Goal: Entertainment & Leisure: Consume media (video, audio)

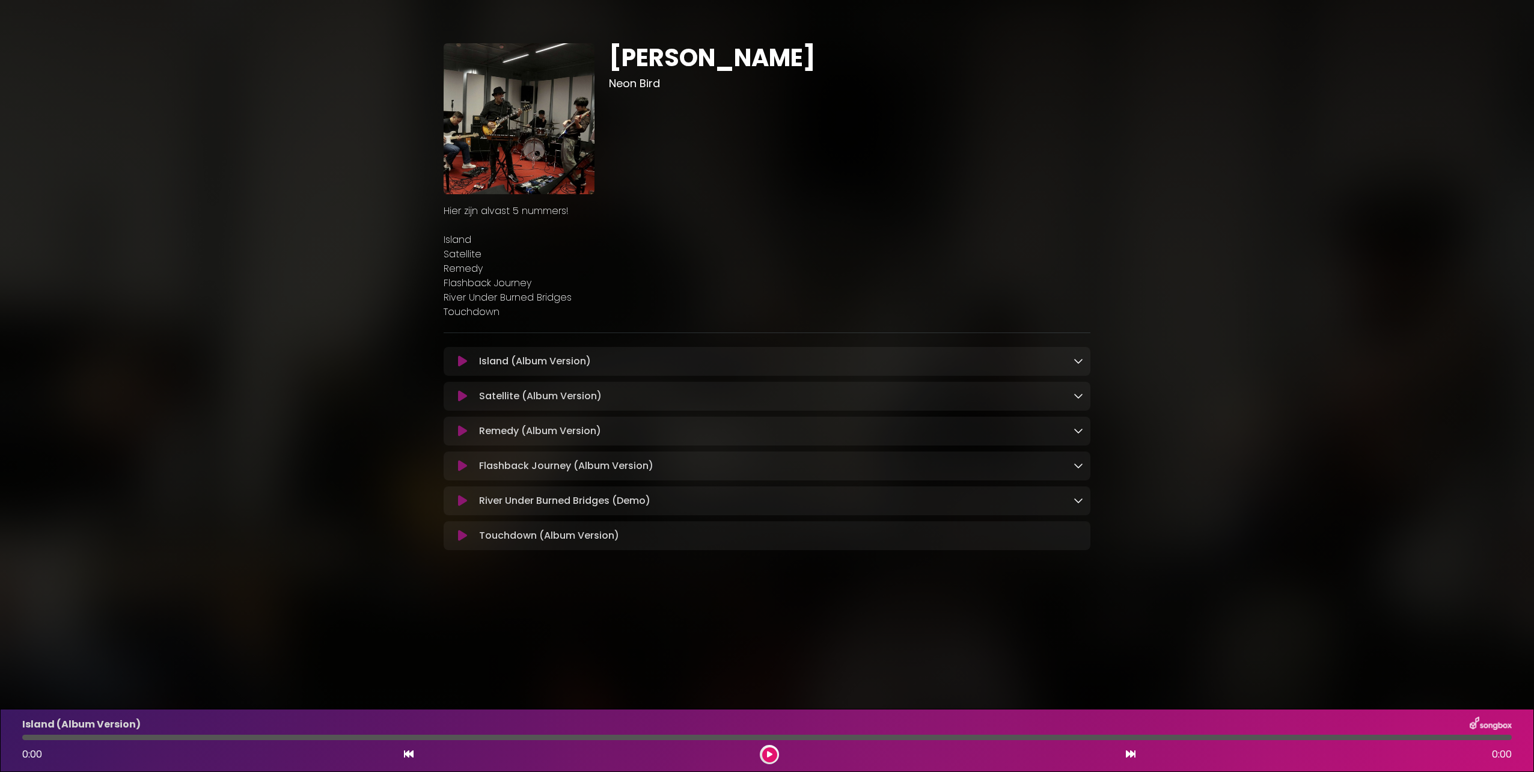
drag, startPoint x: 1398, startPoint y: 148, endPoint x: 941, endPoint y: 133, distance: 457.7
click at [1394, 150] on div "Jasper Share Neon Bird [GEOGRAPHIC_DATA]" at bounding box center [767, 292] width 1534 height 556
click at [517, 107] on img at bounding box center [519, 118] width 151 height 151
click at [1078, 366] on icon at bounding box center [1079, 361] width 10 height 10
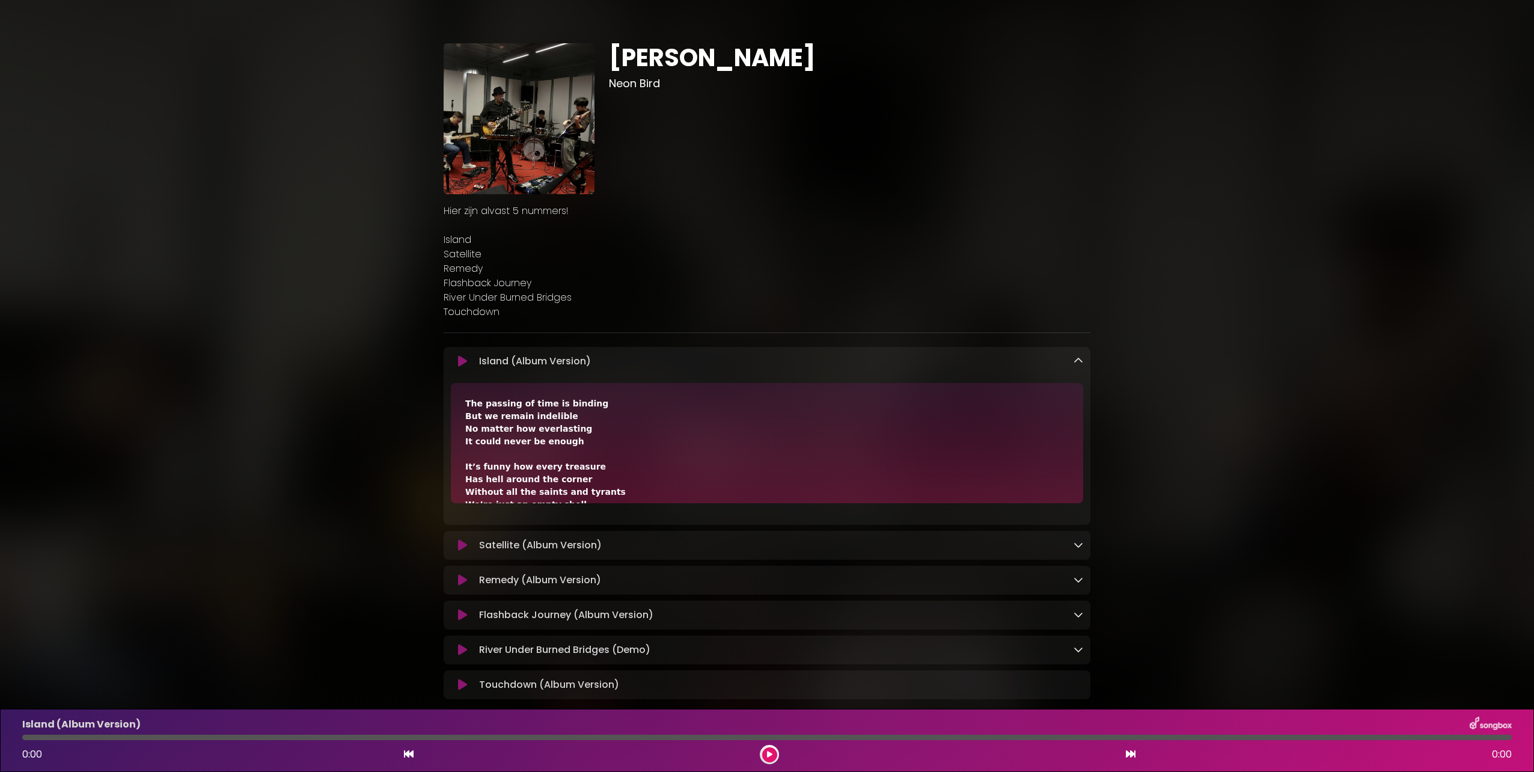
click at [463, 361] on icon at bounding box center [462, 361] width 9 height 12
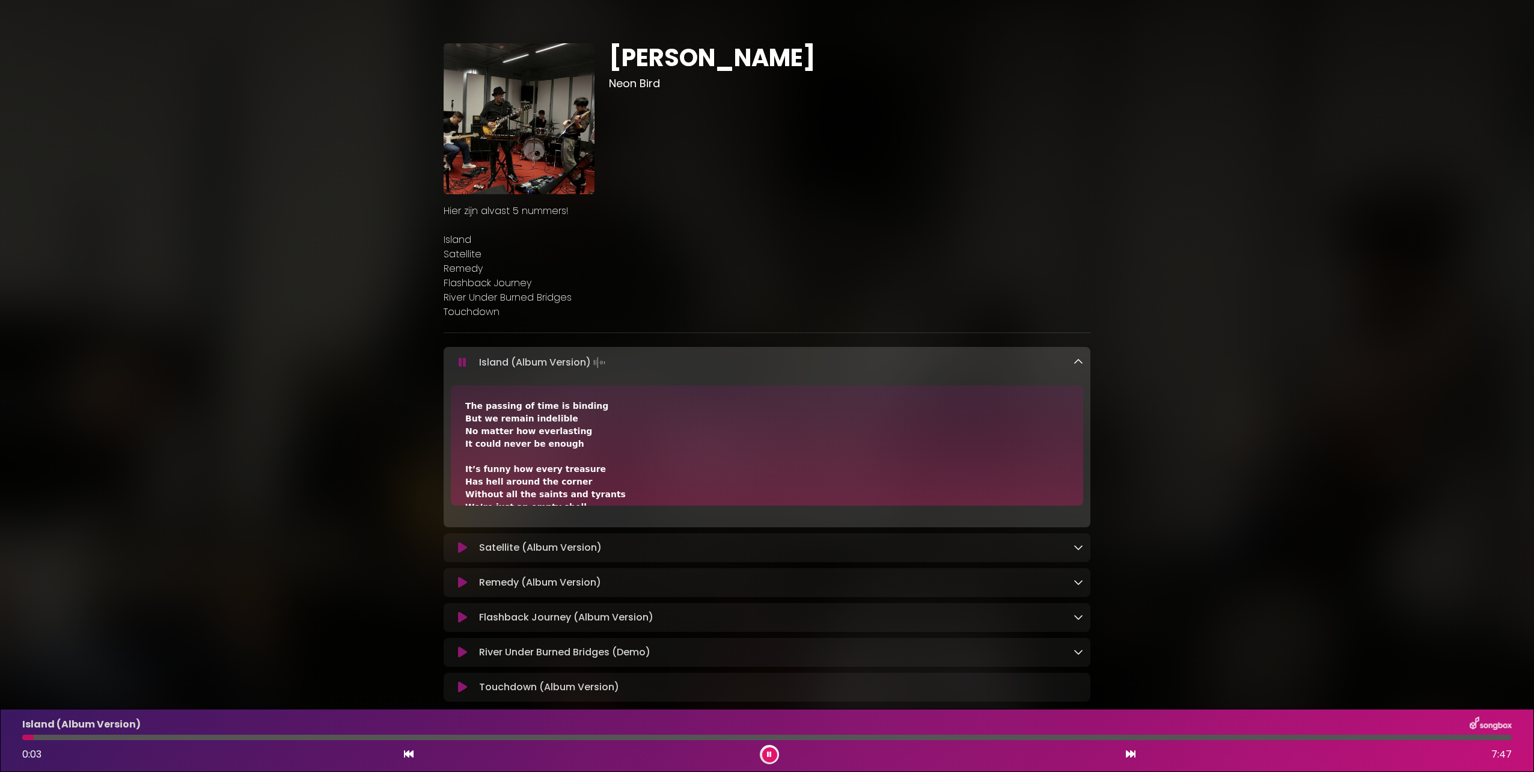
click at [426, 433] on div "Jasper Share Neon Bird Hier zijn alvast 5 nummers! ×" at bounding box center [767, 368] width 794 height 708
click at [774, 748] on div at bounding box center [769, 754] width 19 height 19
click at [544, 556] on div "Satellite (Album Version) Loading Track..." at bounding box center [767, 547] width 647 height 29
click at [1068, 549] on div "Satellite (Album Version) Loading Track..." at bounding box center [778, 547] width 609 height 14
click at [1081, 551] on icon at bounding box center [1079, 547] width 10 height 10
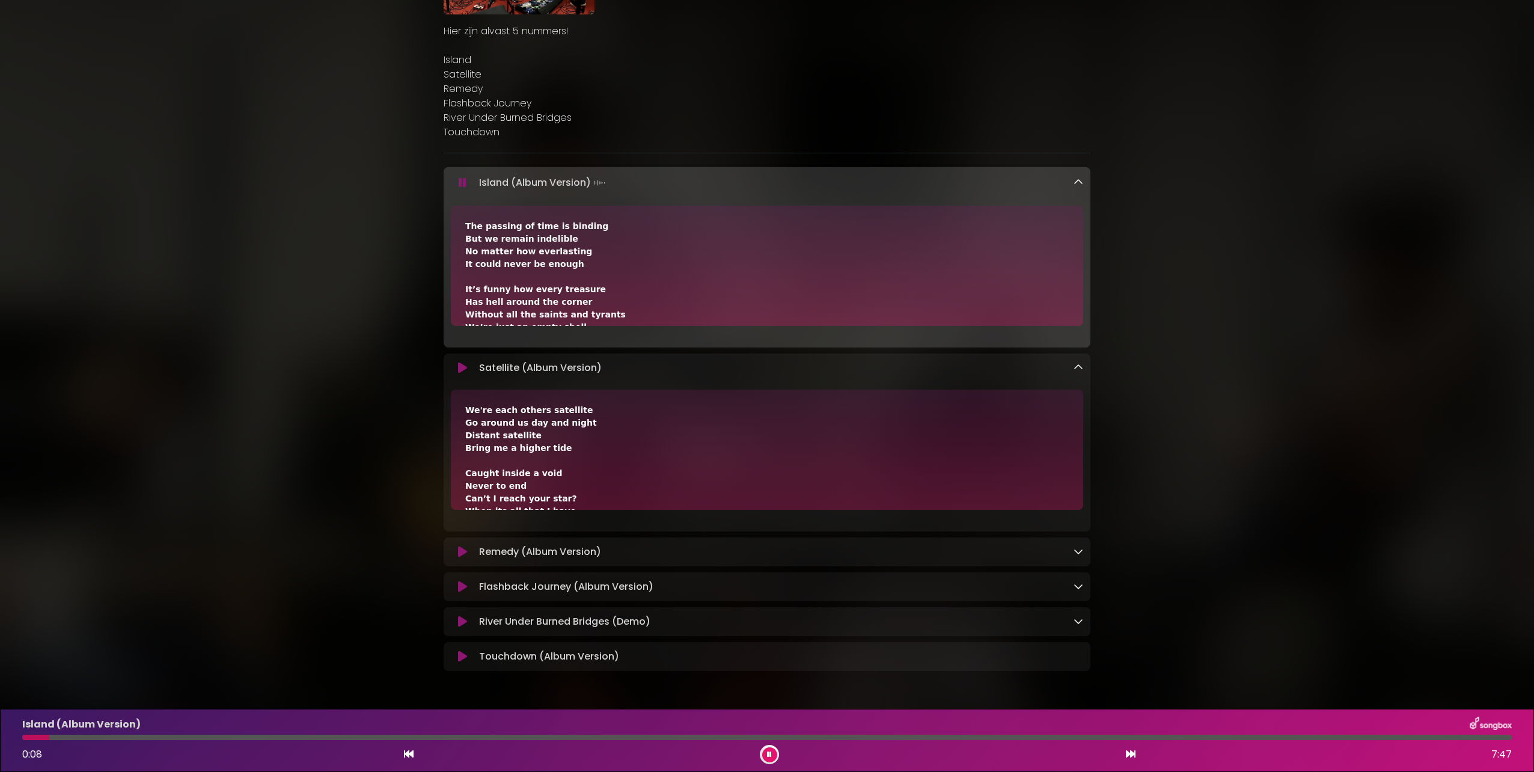
scroll to position [180, 0]
click at [459, 362] on icon at bounding box center [462, 367] width 9 height 12
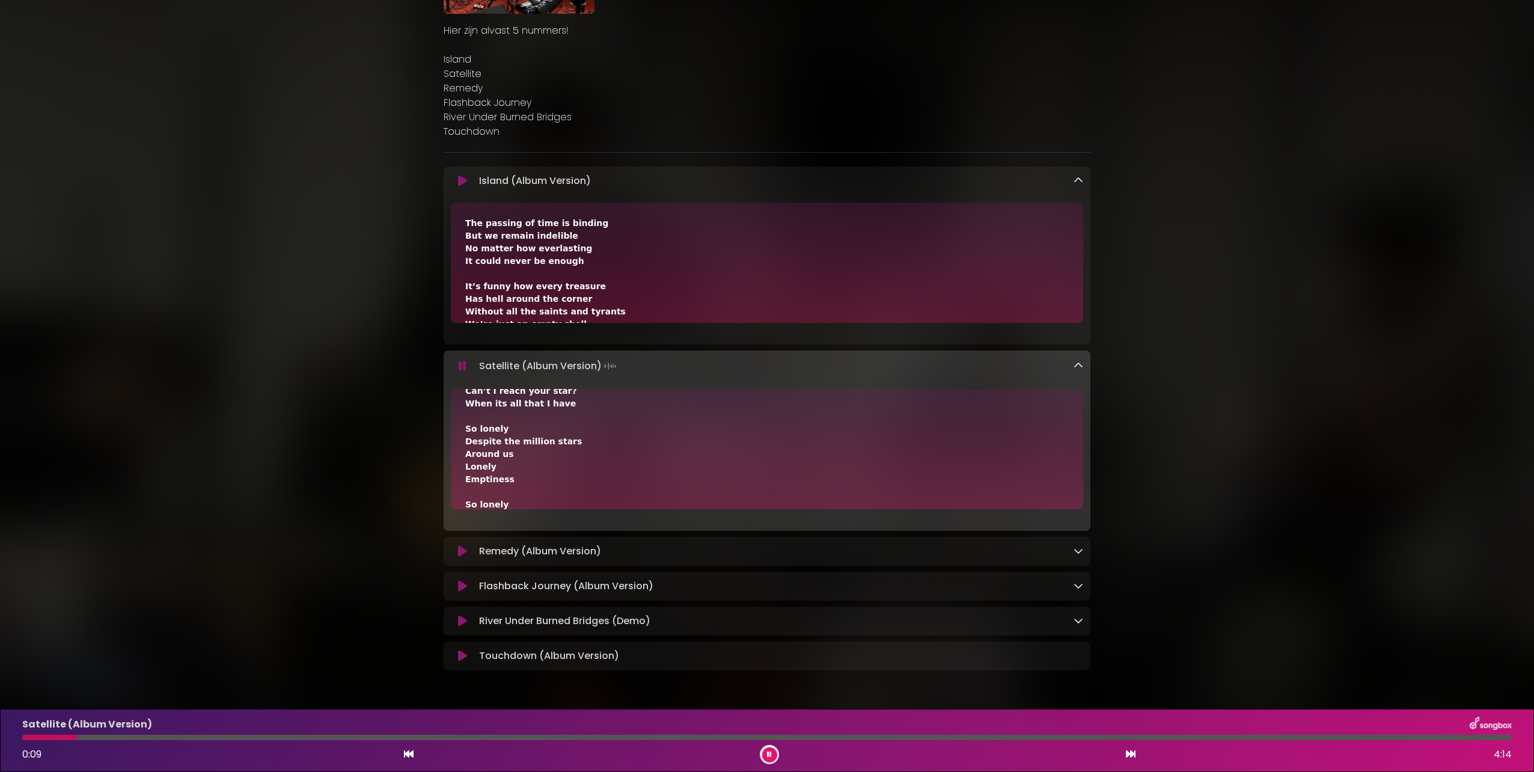
scroll to position [0, 0]
click at [464, 365] on icon at bounding box center [463, 366] width 8 height 12
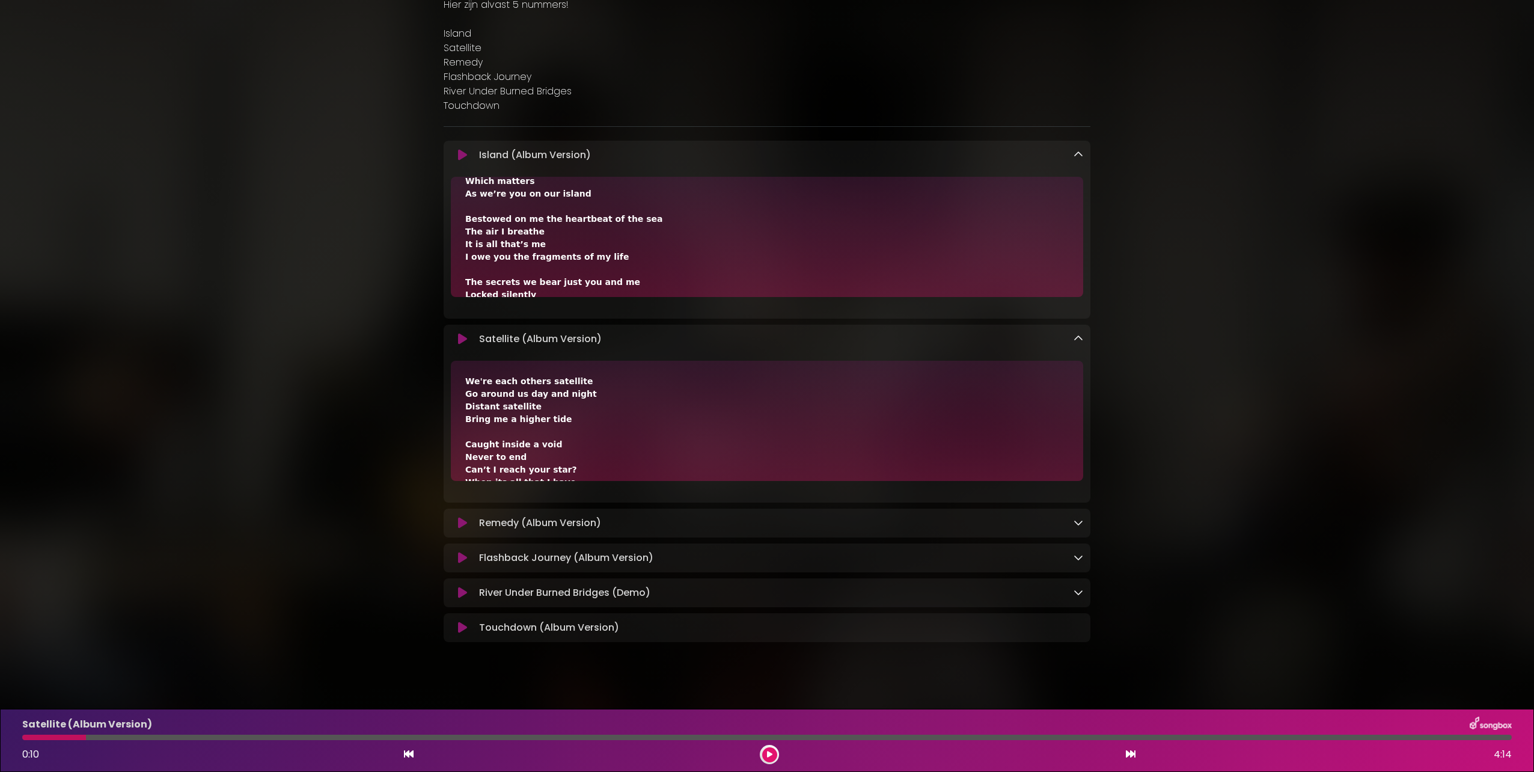
scroll to position [219, 0]
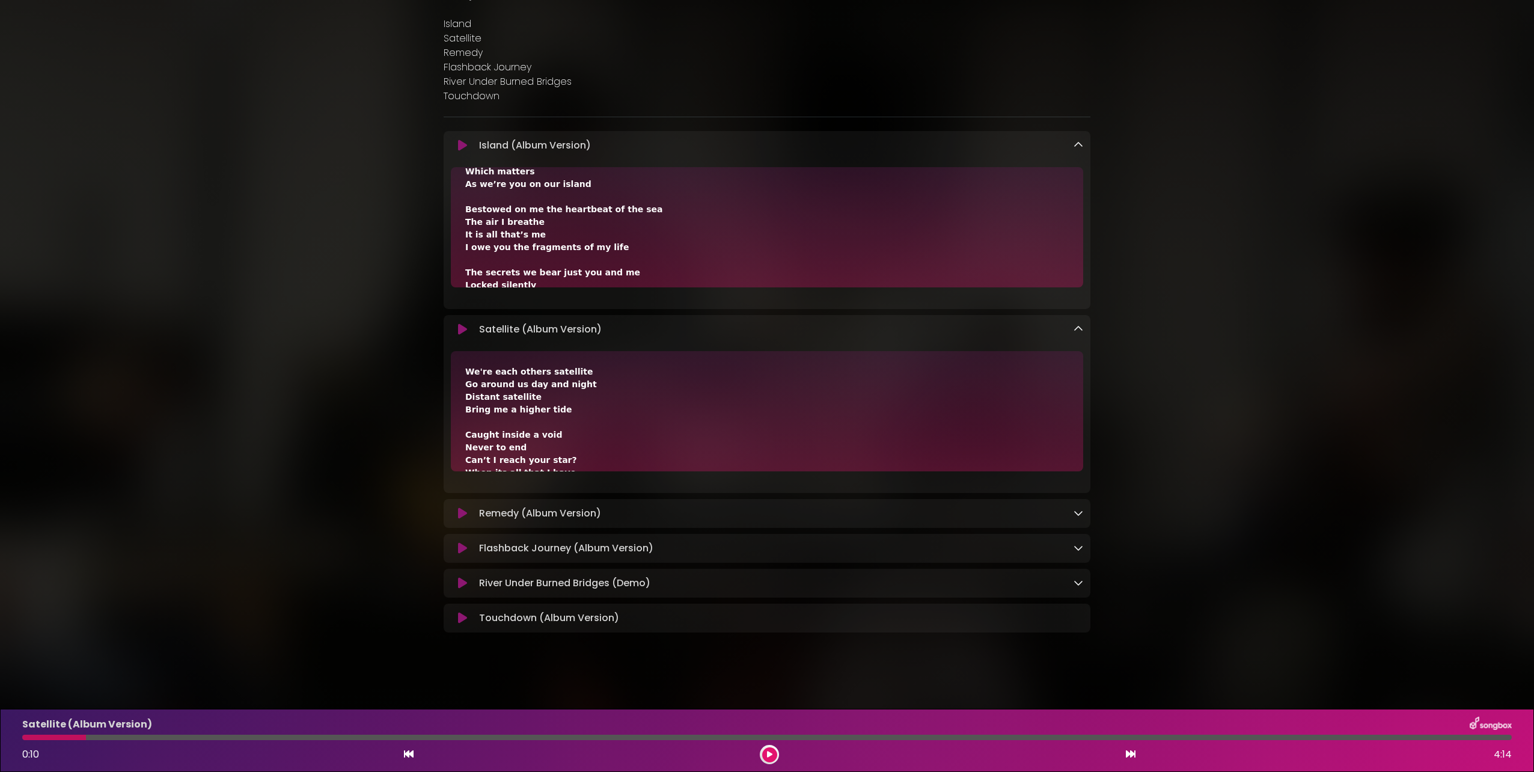
click at [461, 616] on icon at bounding box center [462, 618] width 9 height 12
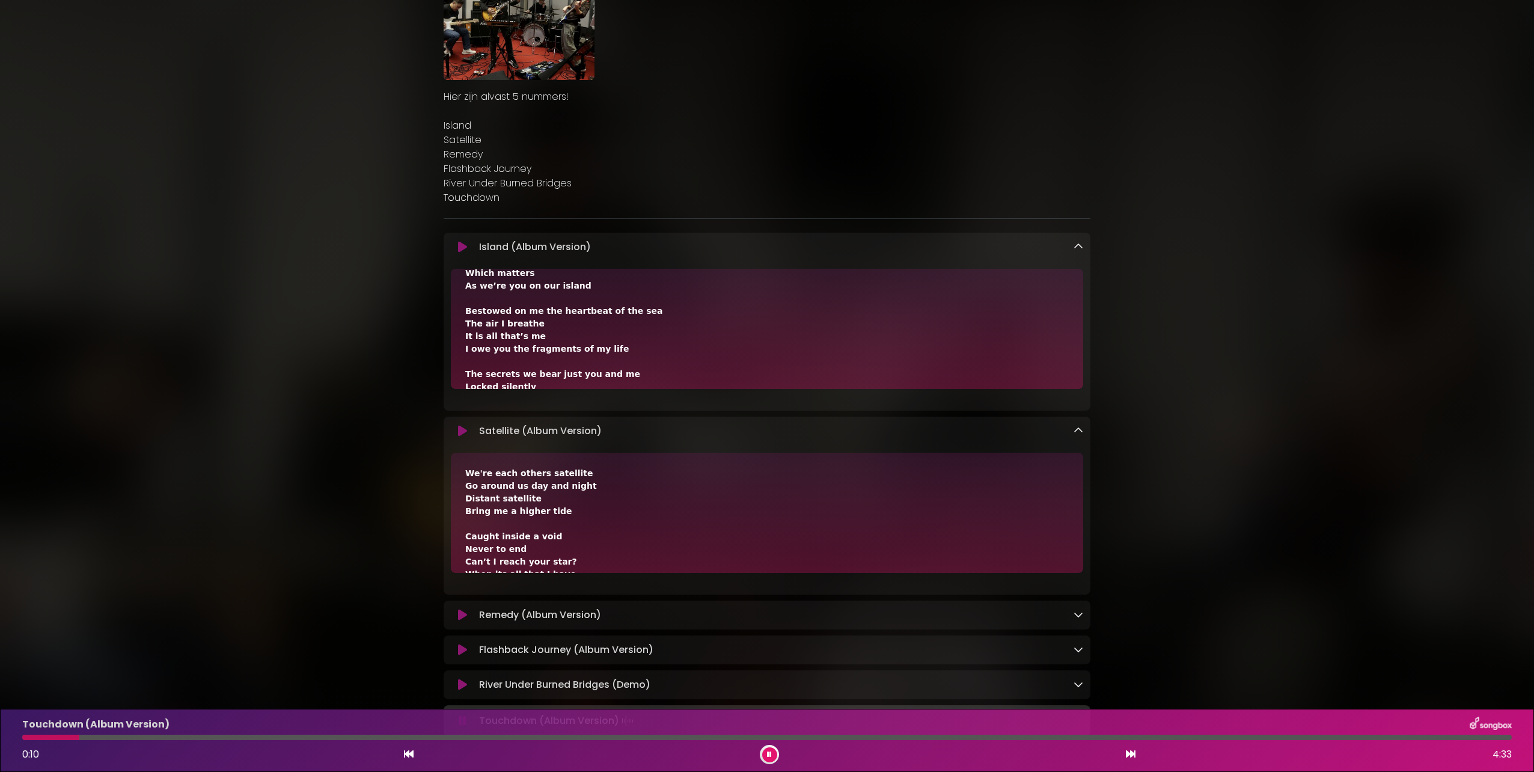
scroll to position [0, 0]
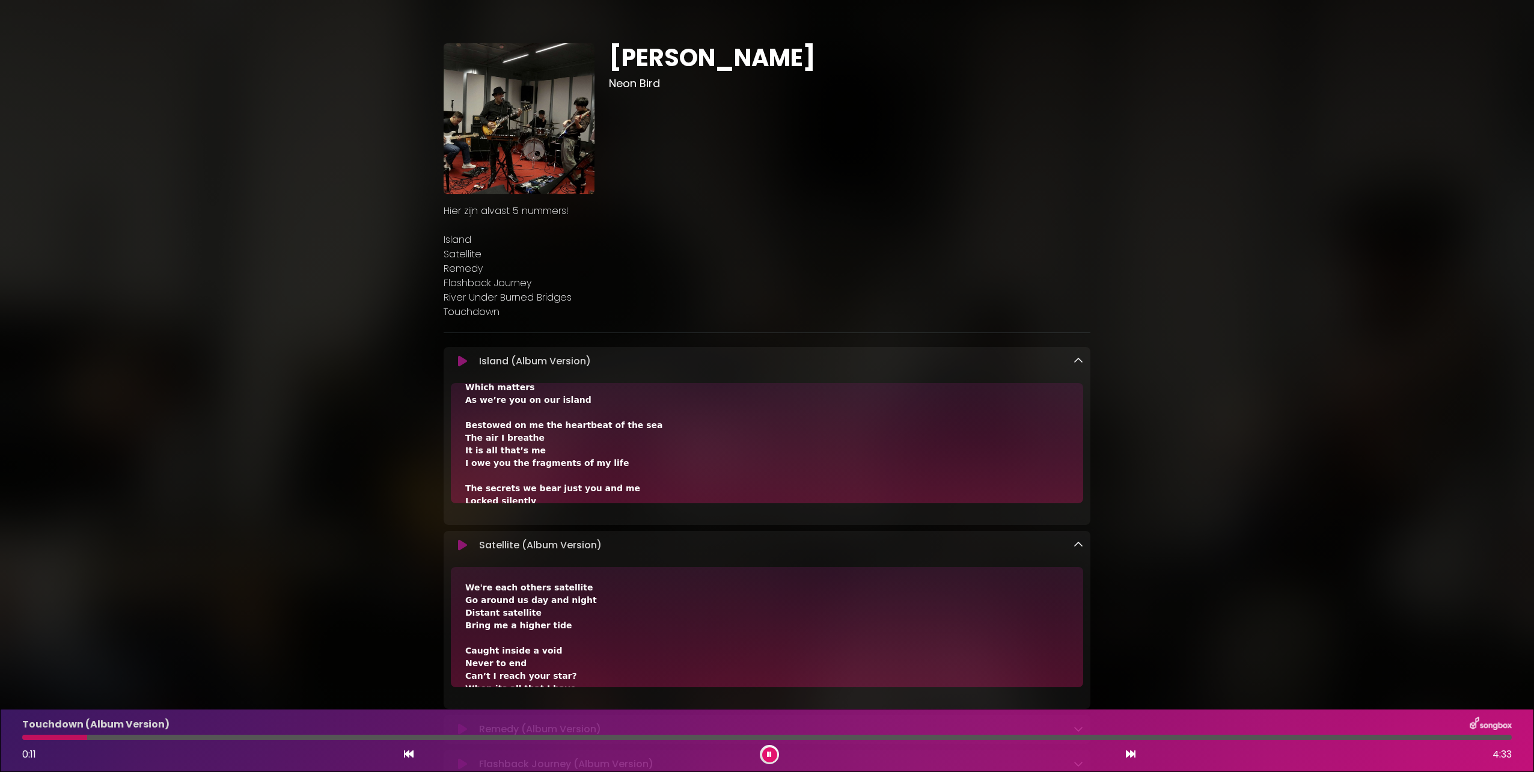
click at [542, 136] on img at bounding box center [519, 118] width 151 height 151
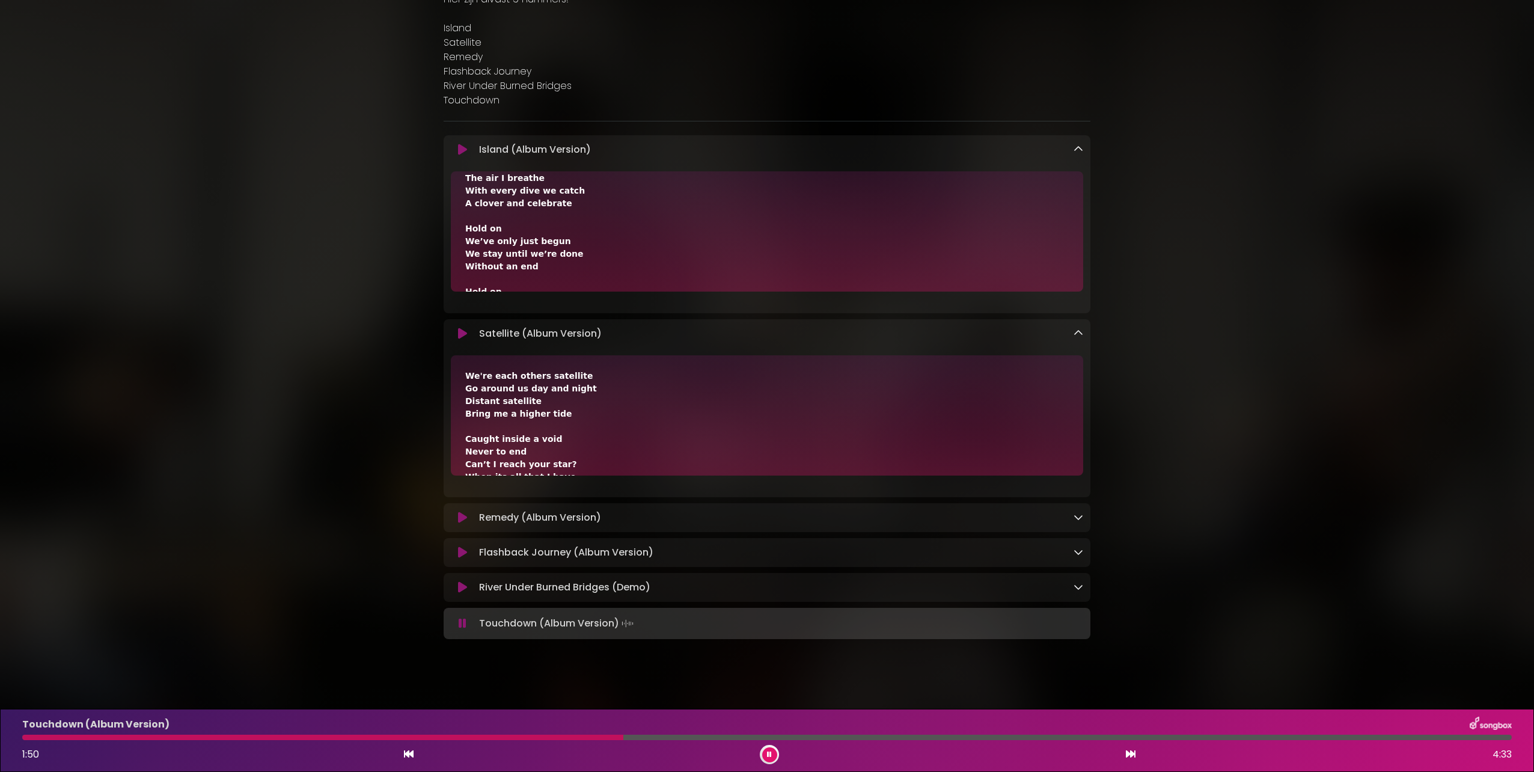
scroll to position [221, 0]
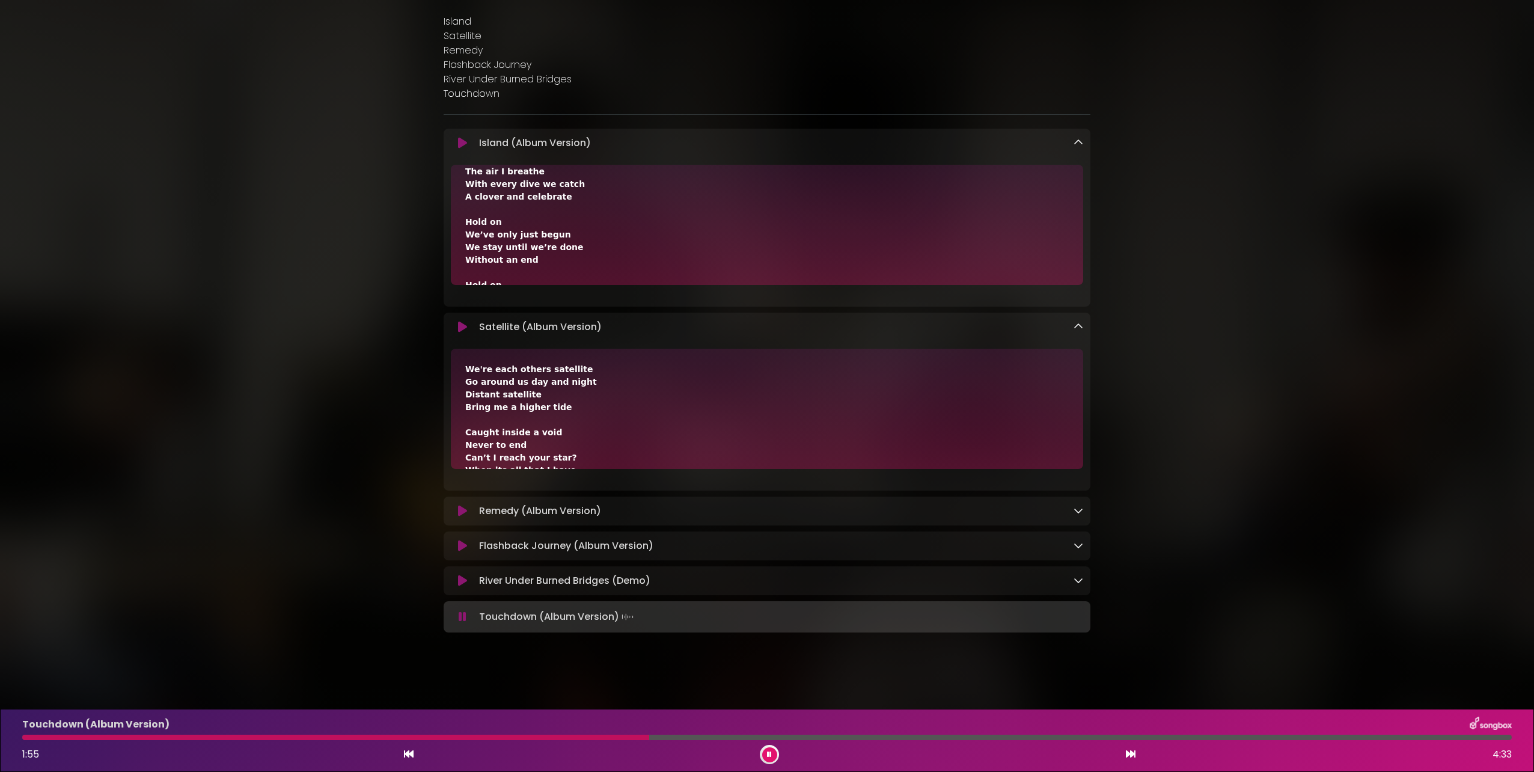
click at [459, 614] on icon at bounding box center [463, 617] width 8 height 12
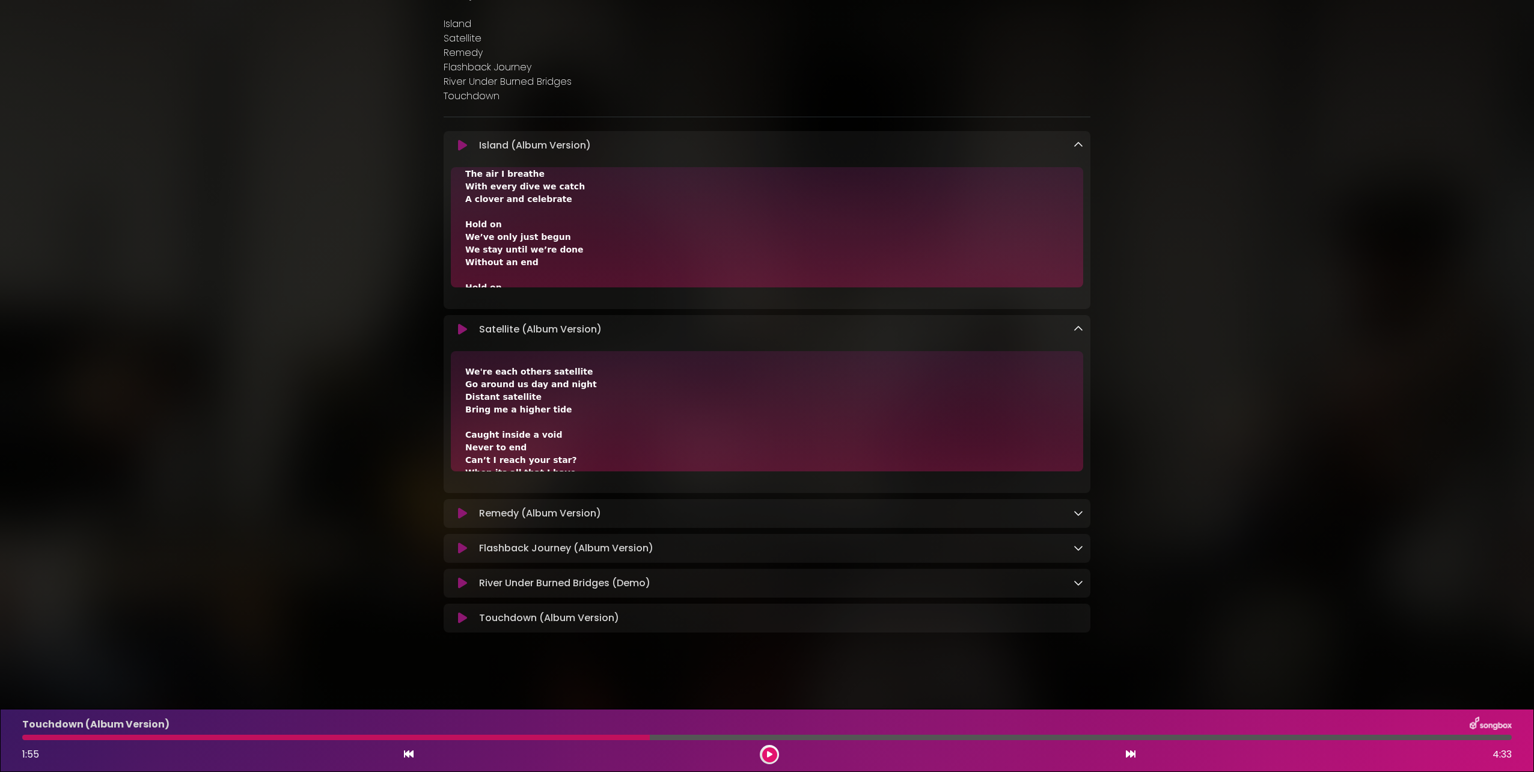
click at [459, 584] on icon at bounding box center [462, 583] width 9 height 12
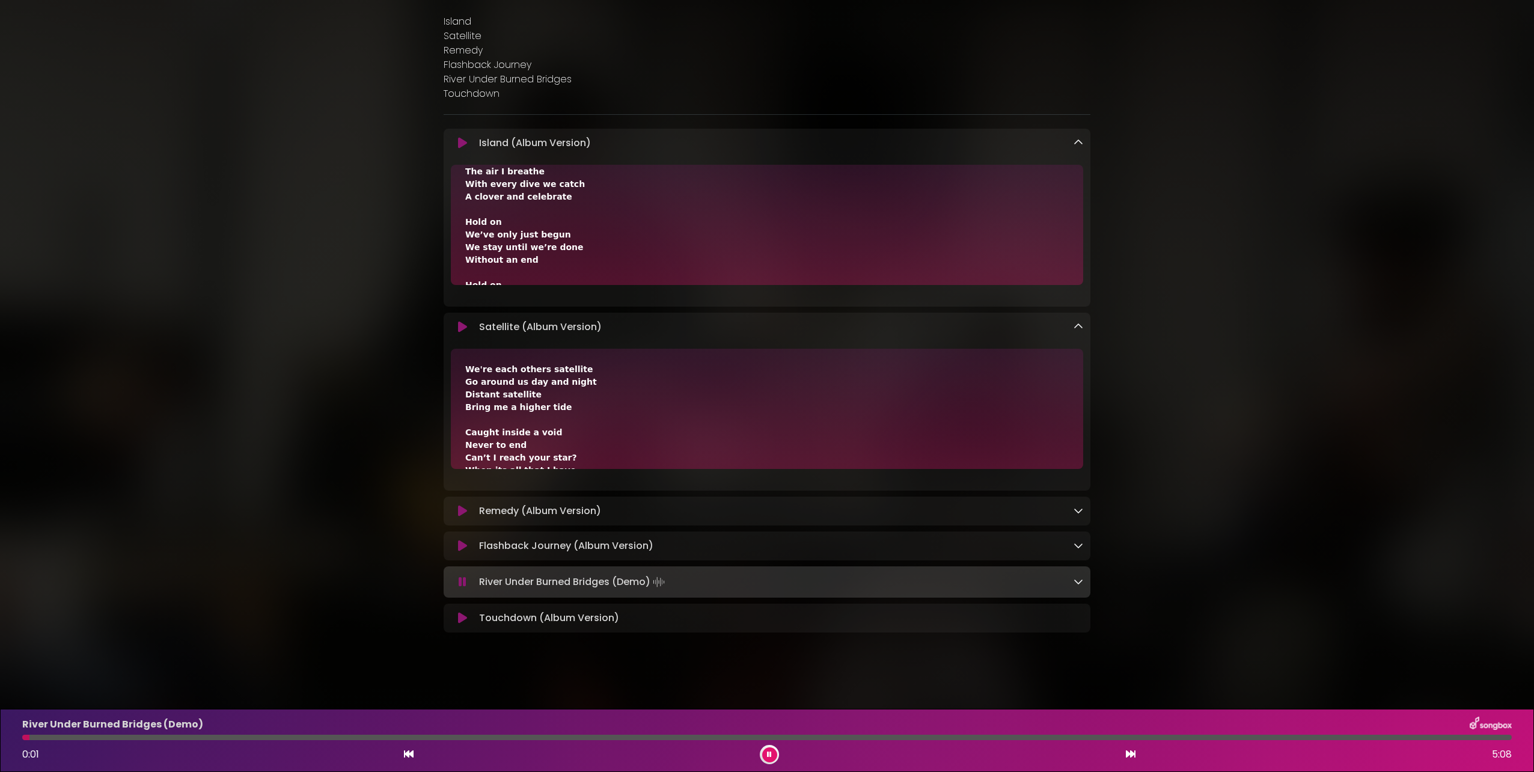
click at [1072, 575] on div "River Under Burned Bridges (Demo) Loading Track..." at bounding box center [778, 582] width 609 height 17
click at [1077, 580] on icon at bounding box center [1079, 582] width 10 height 10
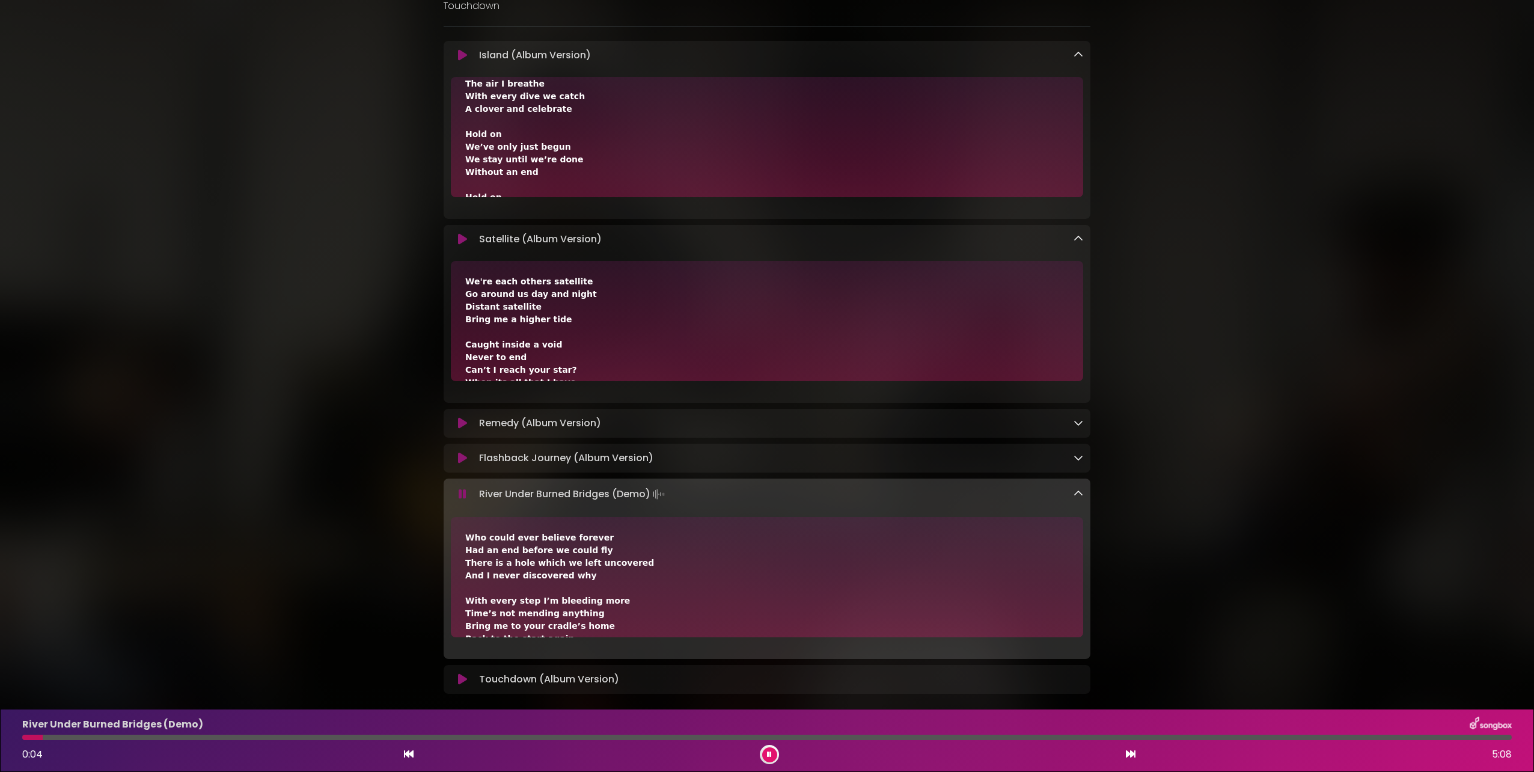
scroll to position [370, 0]
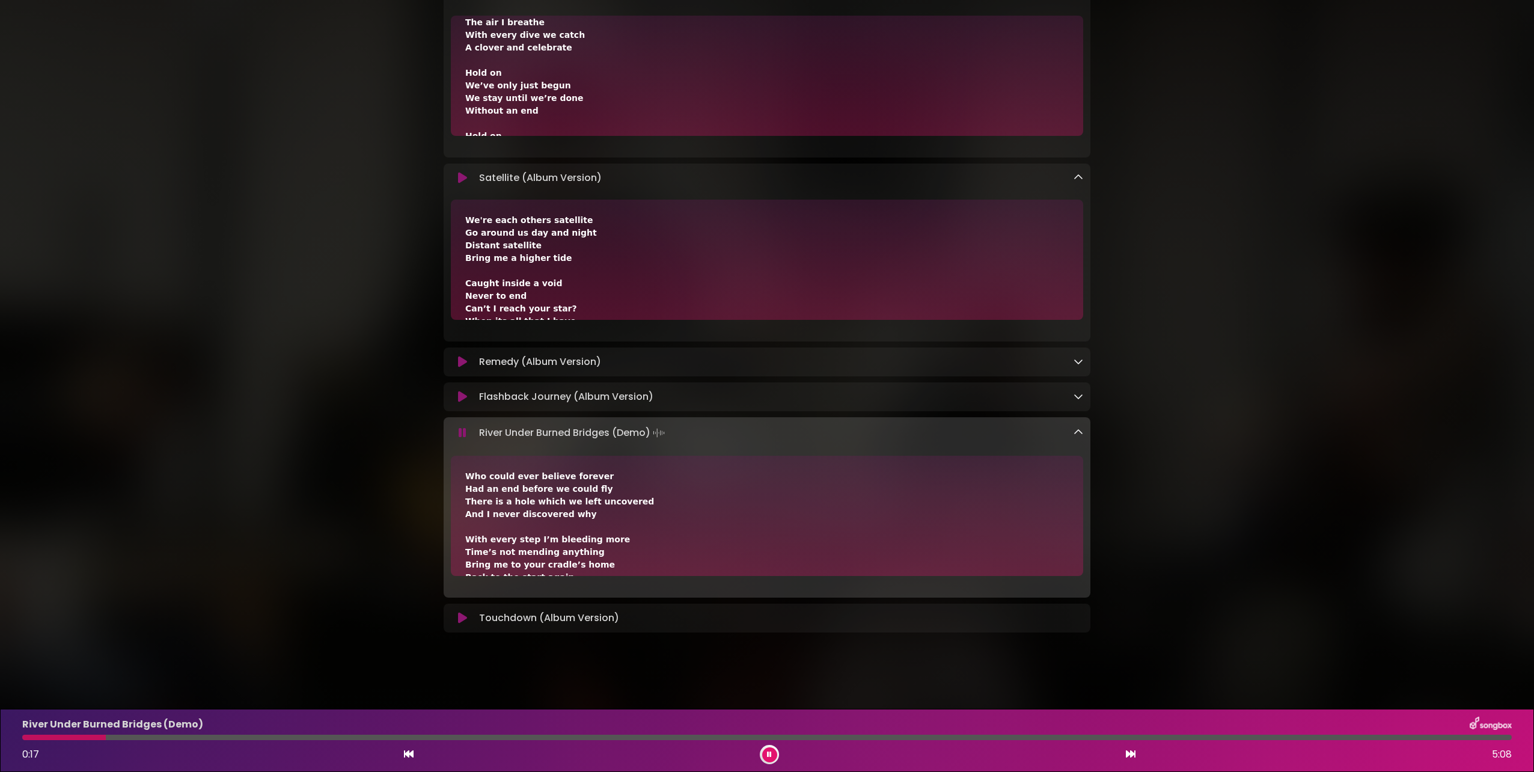
drag, startPoint x: 566, startPoint y: 493, endPoint x: 610, endPoint y: 494, distance: 43.9
click at [610, 494] on div "Who could ever believe forever Had an end before we could fly There is a hole w…" at bounding box center [767, 678] width 604 height 417
drag, startPoint x: 578, startPoint y: 513, endPoint x: 452, endPoint y: 503, distance: 126.1
click at [452, 503] on div "Who could ever believe forever Had an end before we could fly There is a hole w…" at bounding box center [767, 516] width 632 height 120
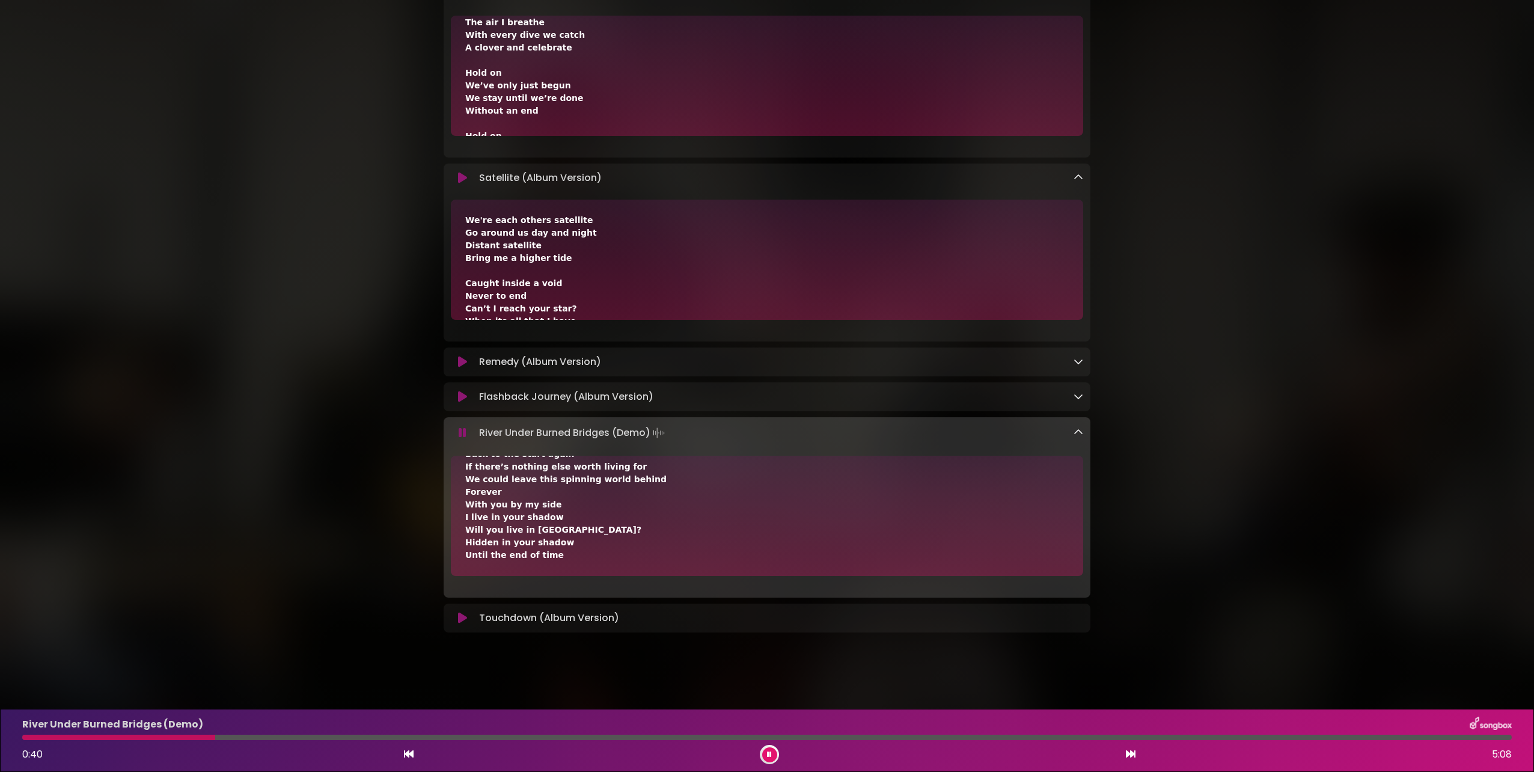
click at [464, 431] on icon at bounding box center [463, 433] width 8 height 12
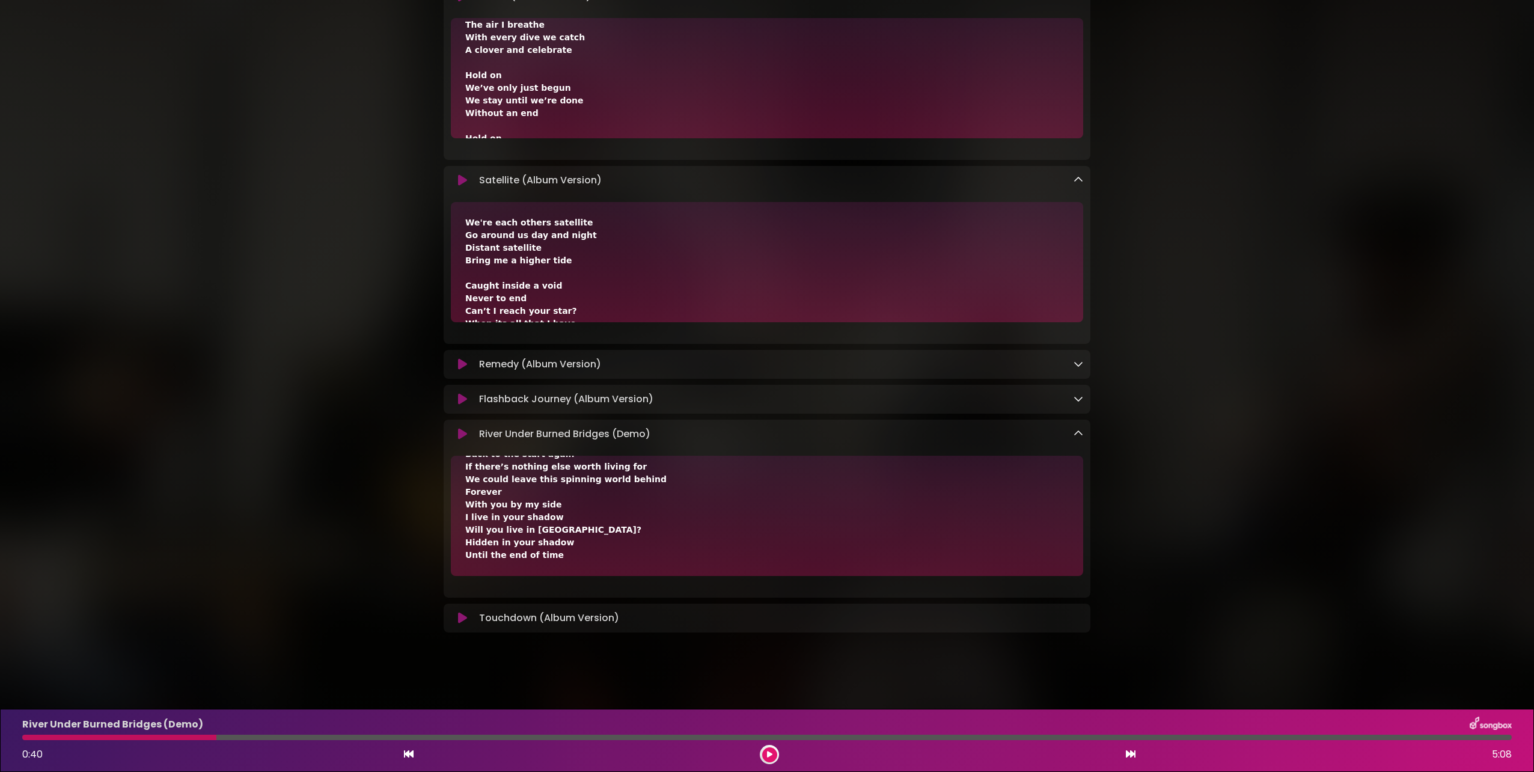
scroll to position [368, 0]
click at [460, 392] on div "Flashback Journey (Album Version) Loading Track..." at bounding box center [767, 399] width 632 height 14
click at [464, 400] on icon at bounding box center [462, 399] width 9 height 12
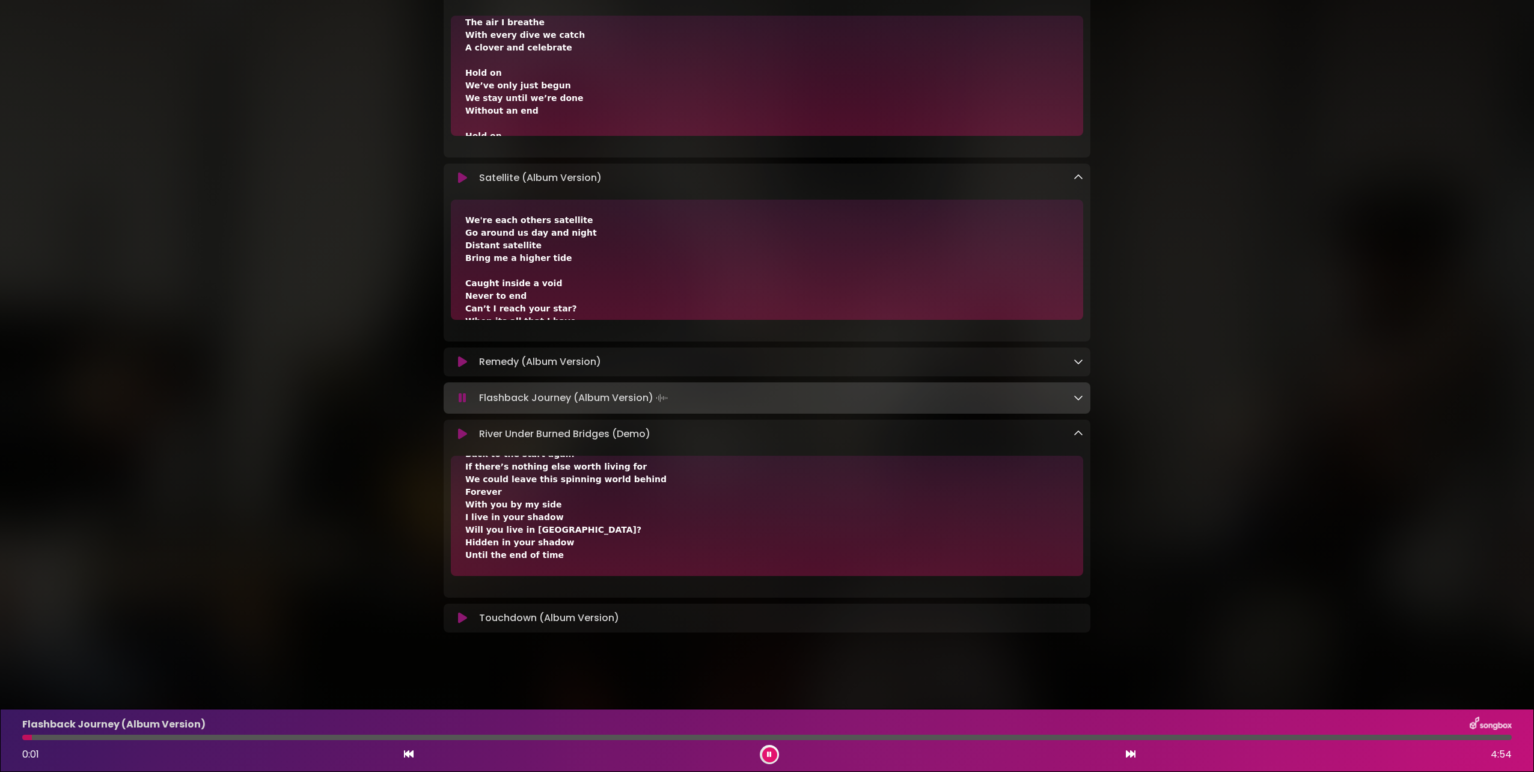
click at [1082, 402] on div "Flashback Journey (Album Version) Loading Track..." at bounding box center [767, 398] width 647 height 17
click at [1081, 402] on icon at bounding box center [1079, 398] width 10 height 10
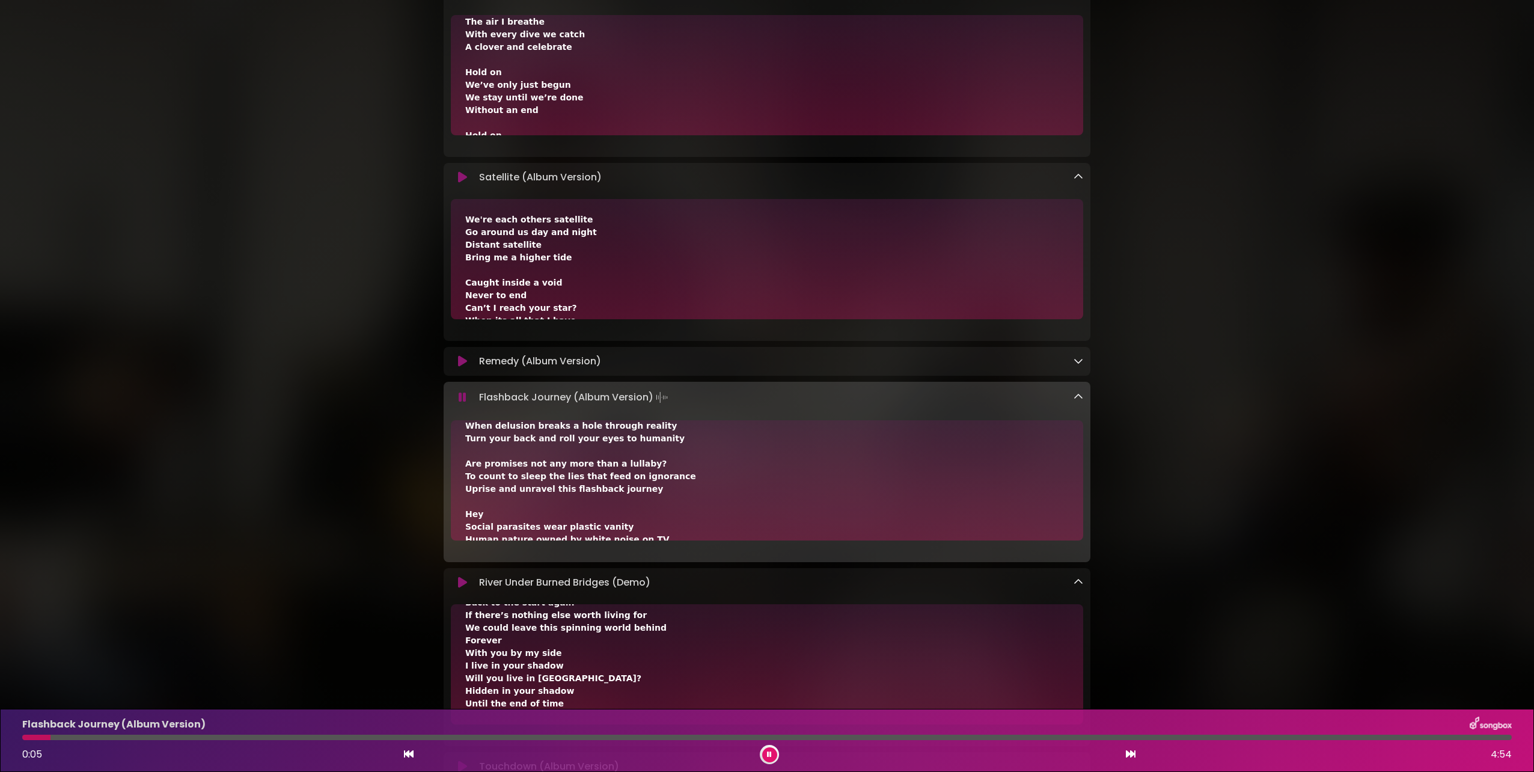
scroll to position [540, 0]
